Goal: Information Seeking & Learning: Learn about a topic

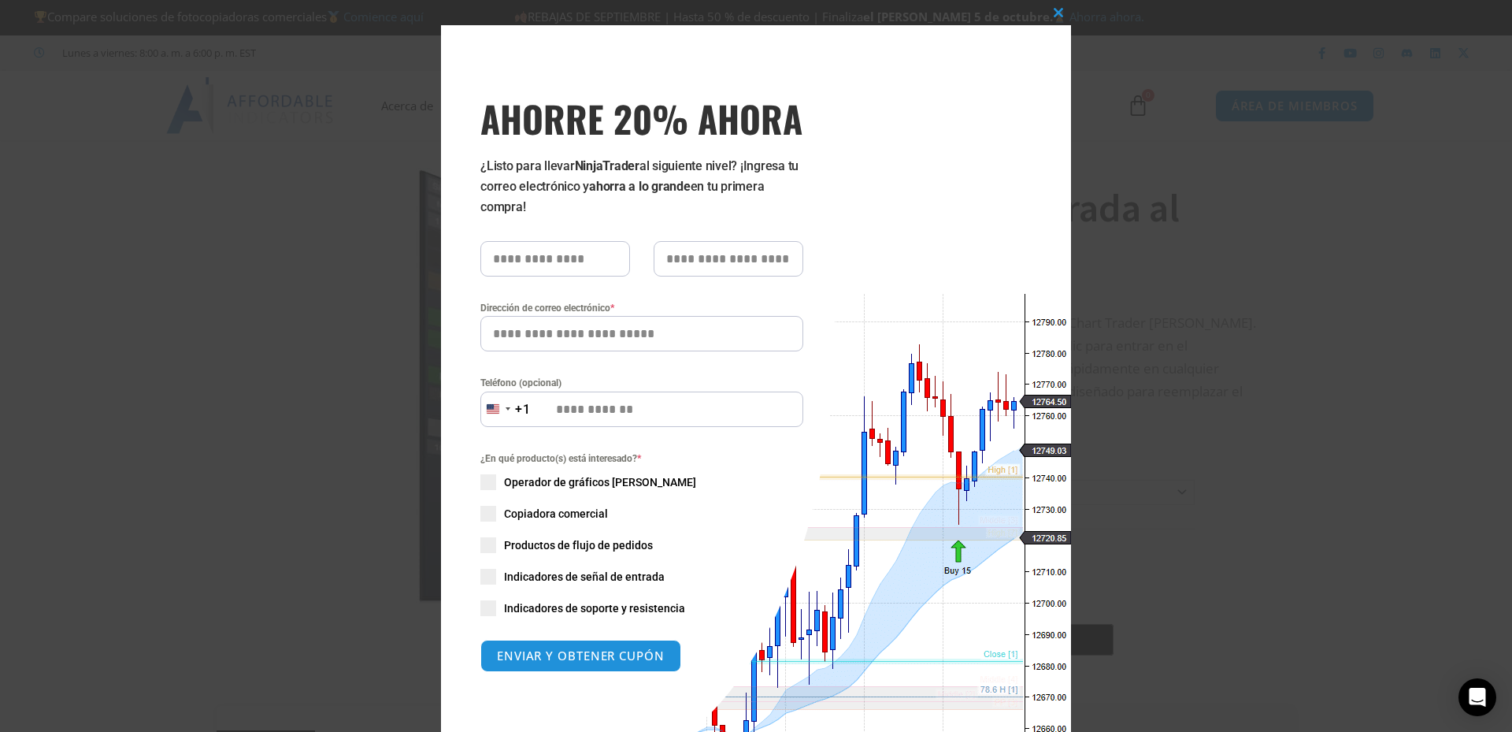
click at [1159, 228] on div "Cerrar este módulo AHORRE 20% AHORA ¿Listo para llevar NinjaTrader al siguiente…" at bounding box center [756, 366] width 1512 height 732
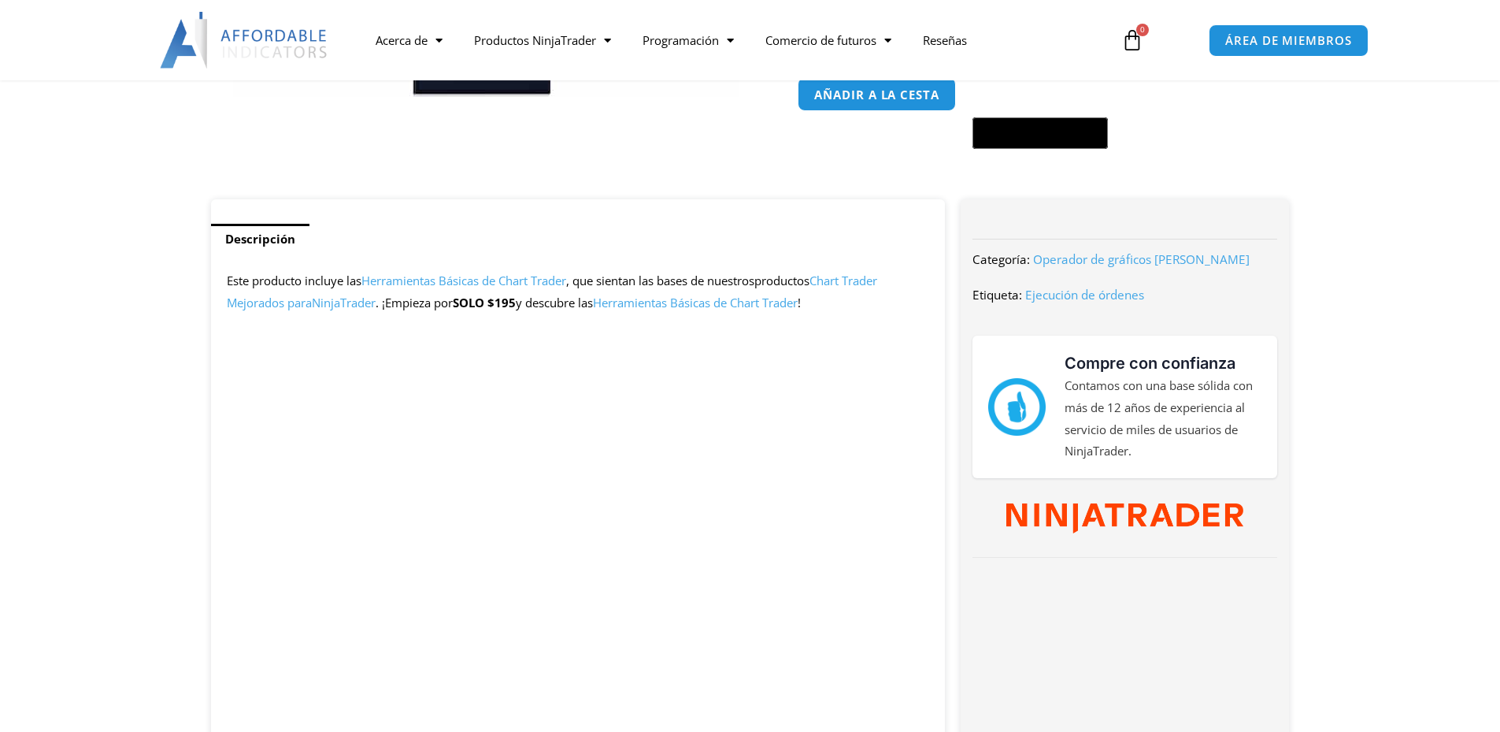
scroll to position [551, 0]
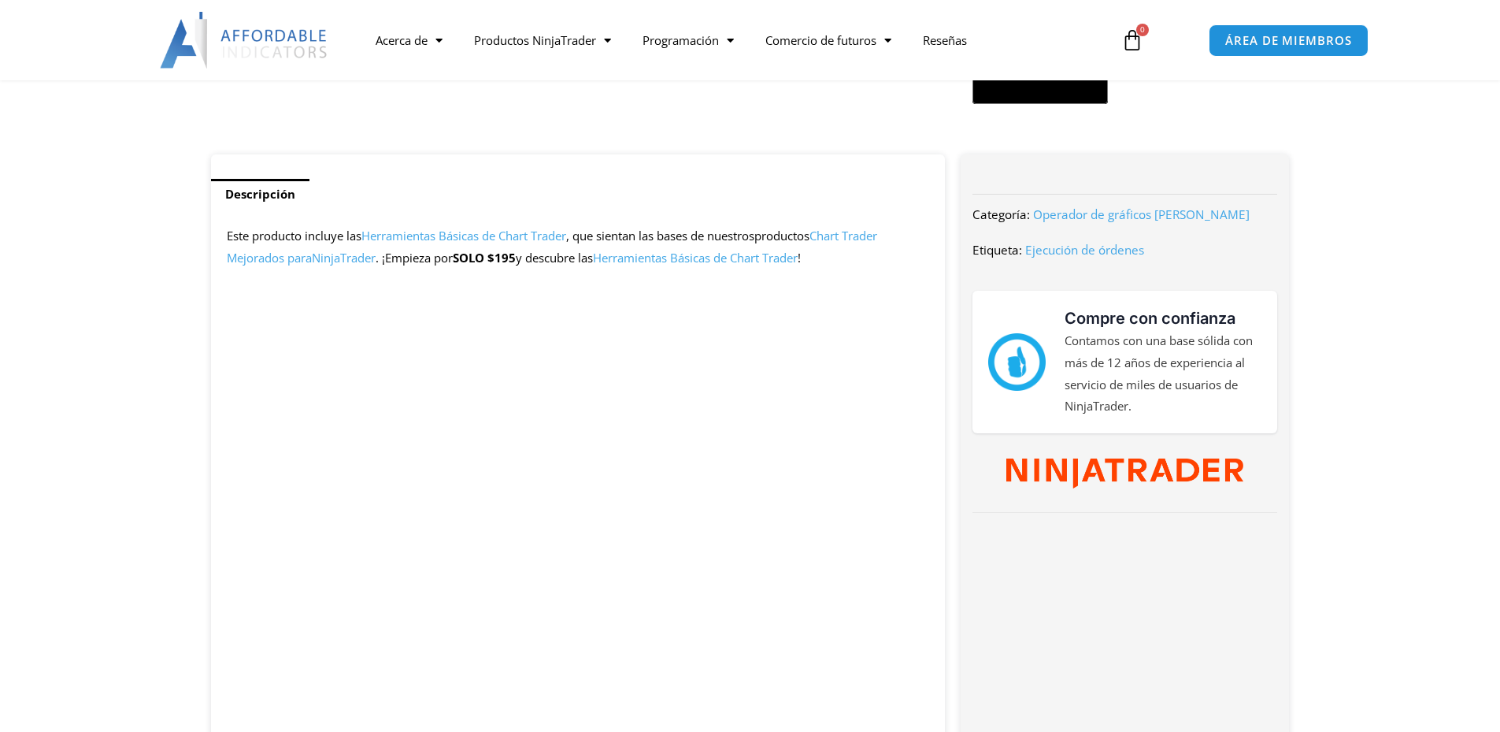
click at [758, 258] on font "Herramientas Básicas de Chart Trader" at bounding box center [695, 258] width 205 height 16
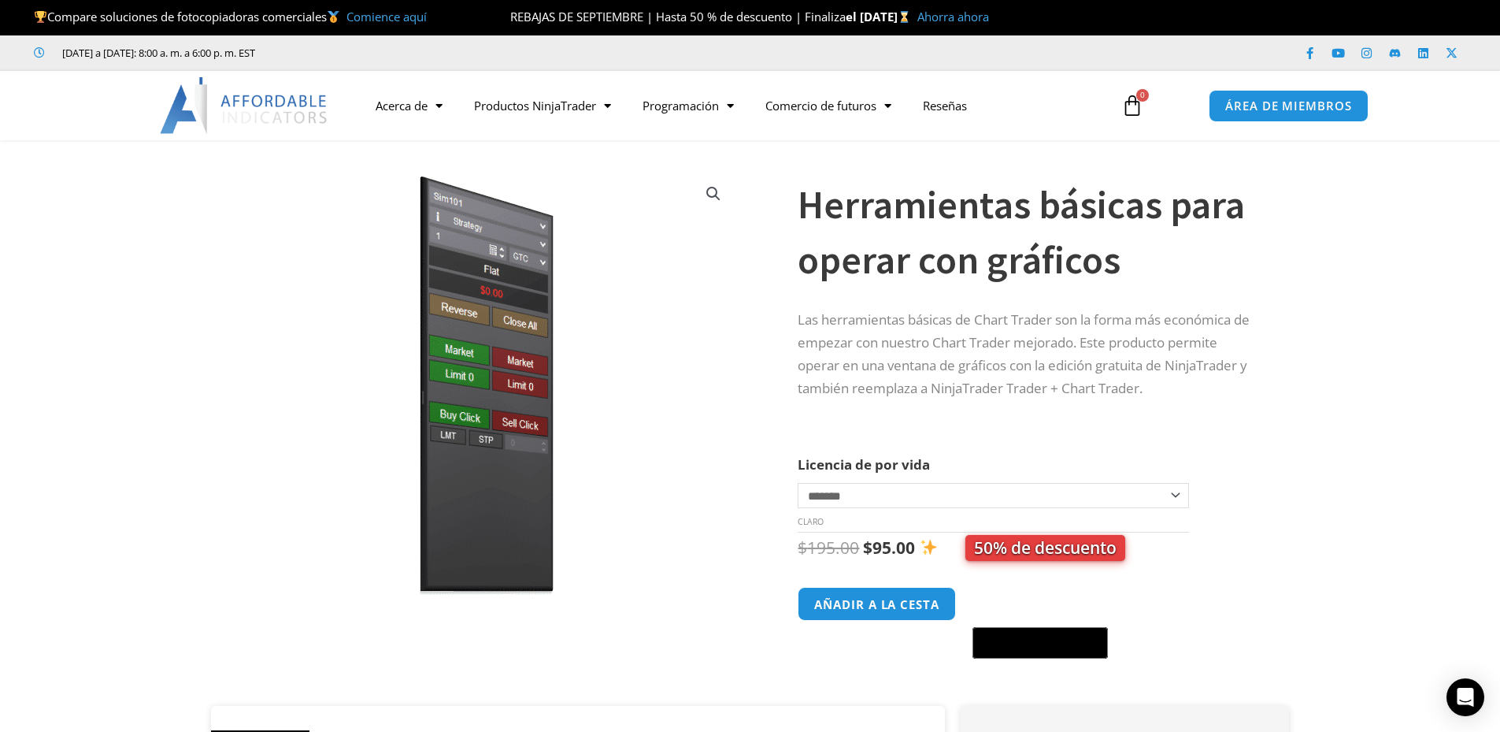
click at [1488, 358] on section "**********" at bounding box center [750, 431] width 1500 height 550
